Goal: Task Accomplishment & Management: Complete application form

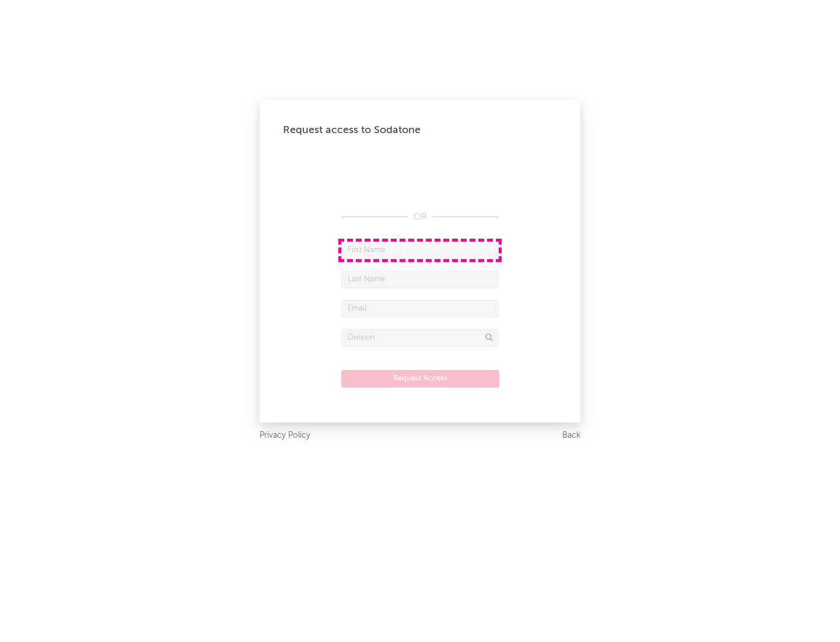
click at [420, 250] on input "text" at bounding box center [419, 249] width 157 height 17
type input "[PERSON_NAME]"
click at [420, 279] on input "text" at bounding box center [419, 279] width 157 height 17
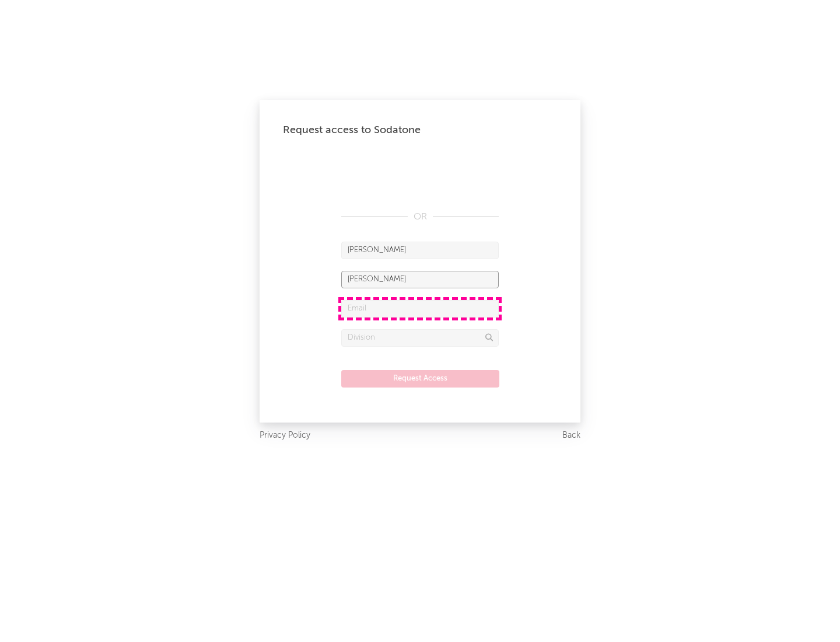
type input "[PERSON_NAME]"
click at [420, 308] on input "text" at bounding box center [419, 308] width 157 height 17
type input "[EMAIL_ADDRESS][DOMAIN_NAME]"
click at [420, 337] on input "text" at bounding box center [419, 337] width 157 height 17
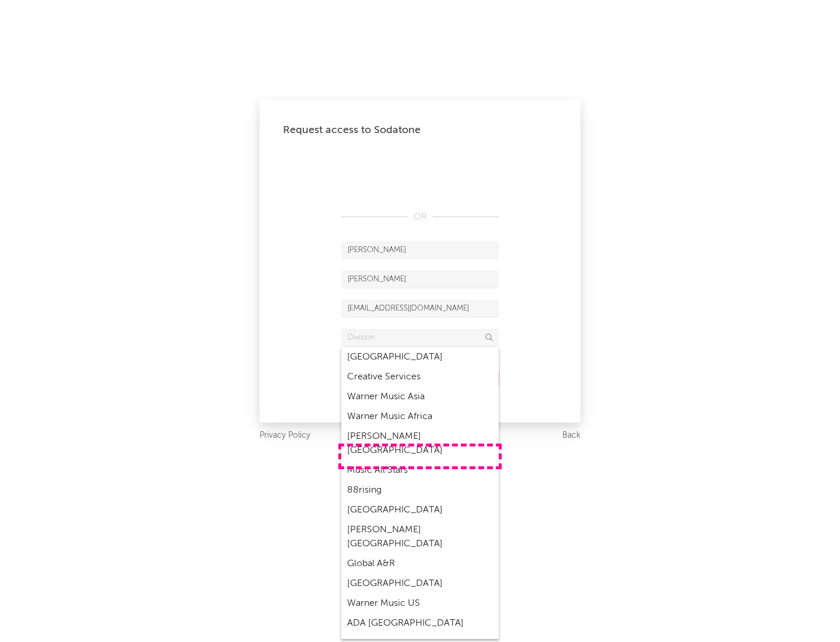
click at [420, 460] on div "Music All Stars" at bounding box center [419, 470] width 157 height 20
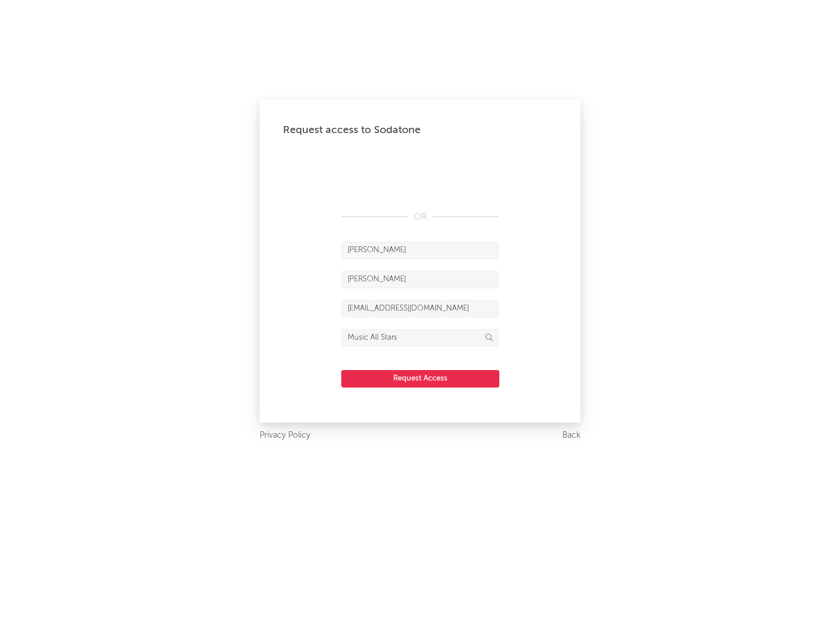
type input "Music All Stars"
click at [420, 378] on button "Request Access" at bounding box center [420, 378] width 158 height 17
